Goal: Check status: Verify the current state of an ongoing process or item

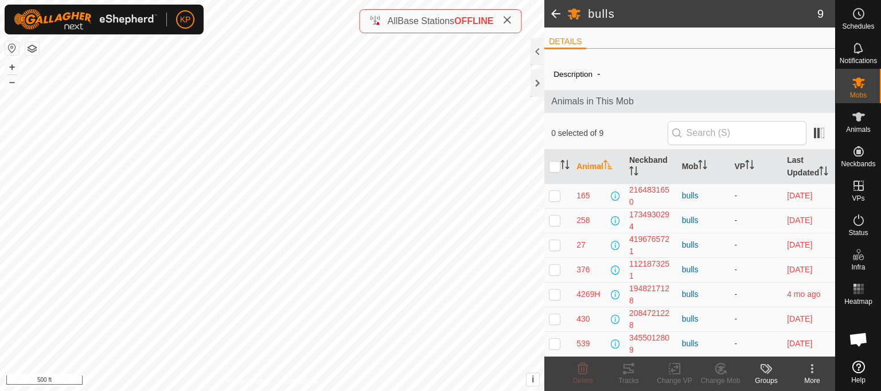
scroll to position [60, 0]
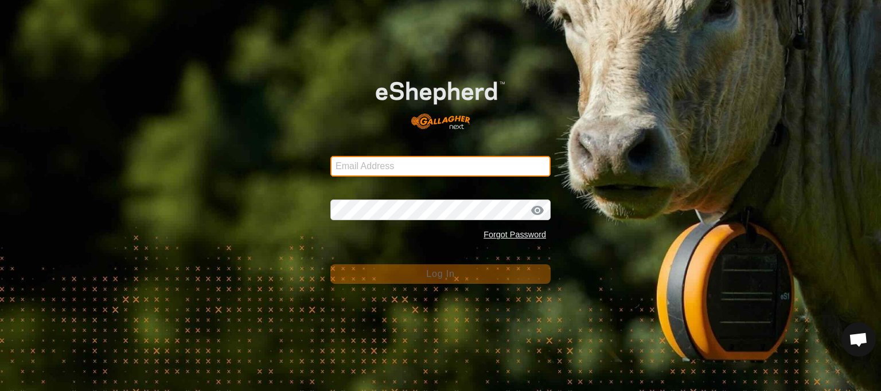
type input "krispayne1@icloud.com"
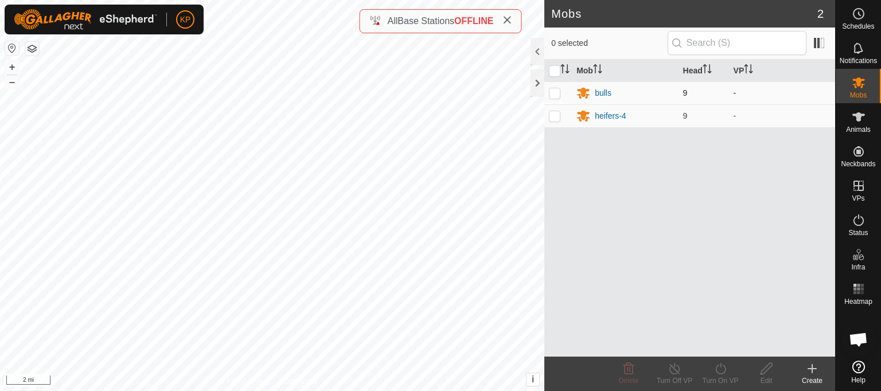
click at [555, 94] on p-checkbox at bounding box center [554, 92] width 11 height 9
checkbox input "true"
click at [509, 21] on icon at bounding box center [506, 19] width 9 height 9
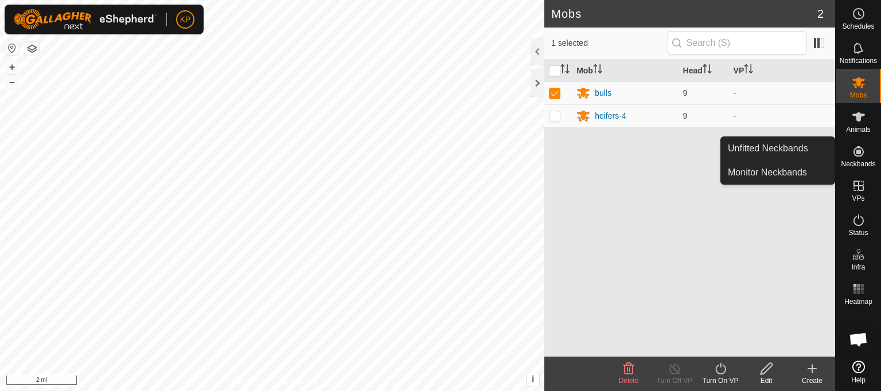
click at [854, 149] on icon at bounding box center [859, 152] width 14 height 14
click at [775, 175] on link "Monitor Neckbands" at bounding box center [778, 172] width 114 height 23
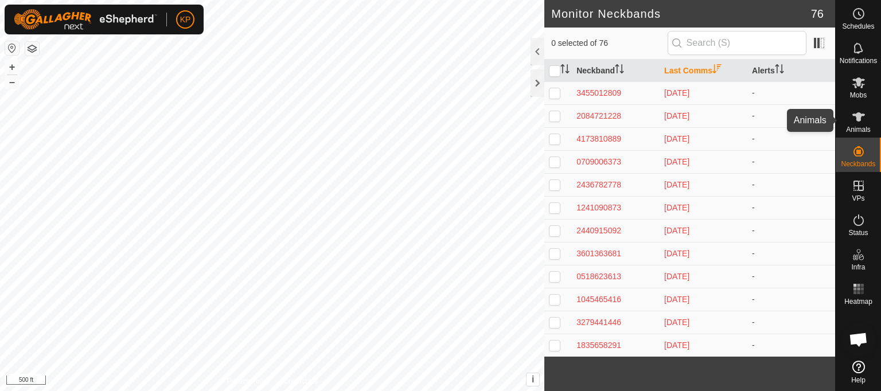
click at [854, 127] on span "Animals" at bounding box center [858, 129] width 25 height 7
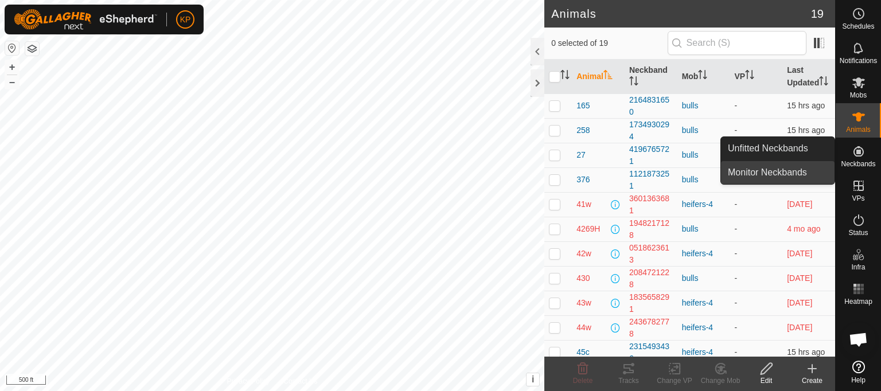
click at [770, 172] on link "Monitor Neckbands" at bounding box center [778, 172] width 114 height 23
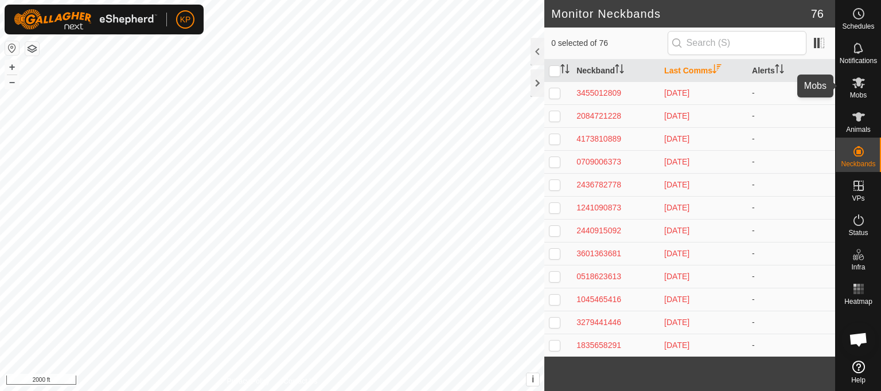
click at [855, 89] on es-mob-svg-icon at bounding box center [858, 82] width 21 height 18
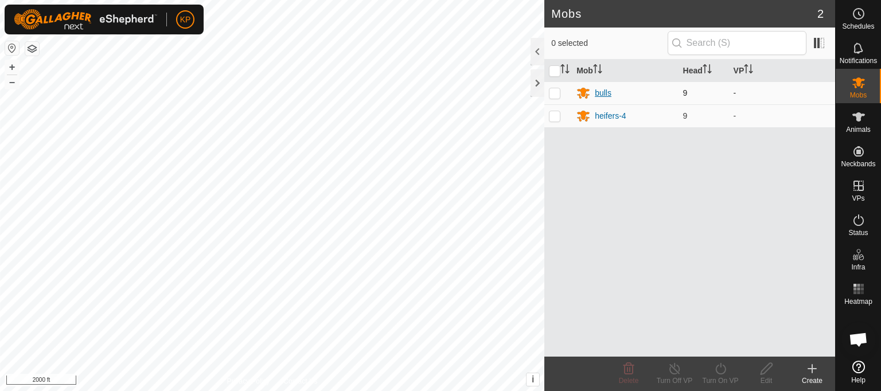
click at [605, 93] on div "bulls" at bounding box center [603, 93] width 17 height 12
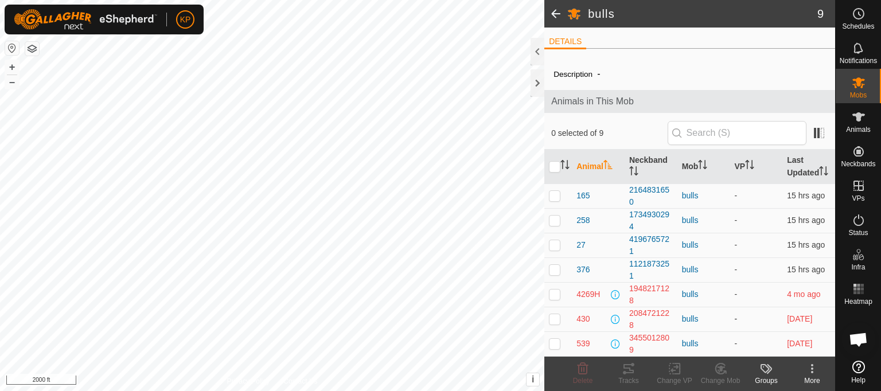
click at [555, 324] on p-checkbox at bounding box center [554, 318] width 11 height 9
checkbox input "true"
click at [555, 348] on p-checkbox at bounding box center [554, 343] width 11 height 9
checkbox input "true"
